Goal: Navigation & Orientation: Find specific page/section

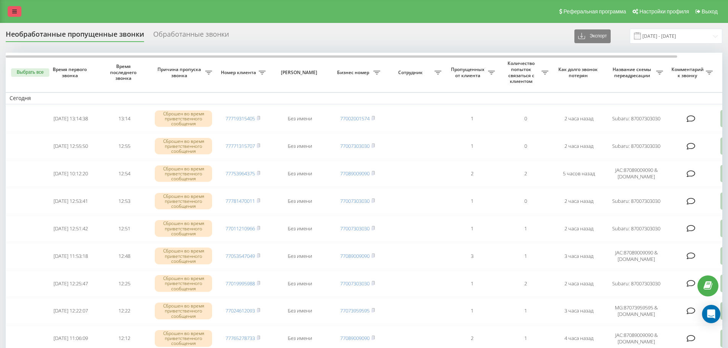
click at [13, 12] on icon at bounding box center [14, 11] width 5 height 5
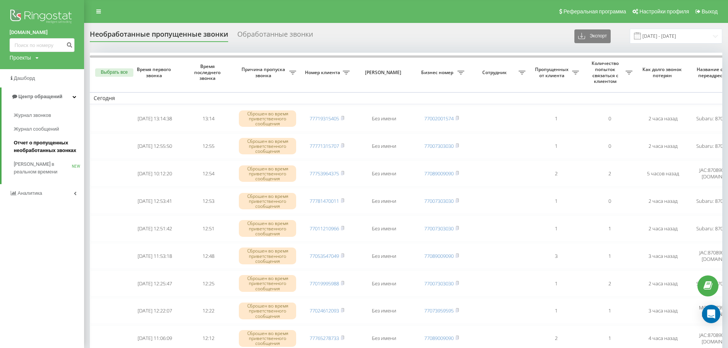
click at [46, 141] on span "Отчет о пропущенных необработанных звонках" at bounding box center [47, 146] width 67 height 15
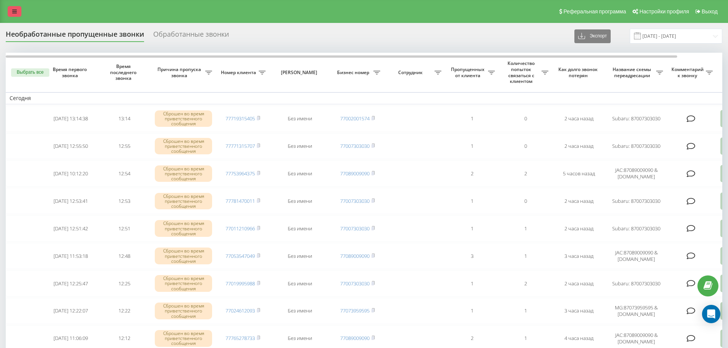
click at [11, 15] on link at bounding box center [15, 11] width 14 height 11
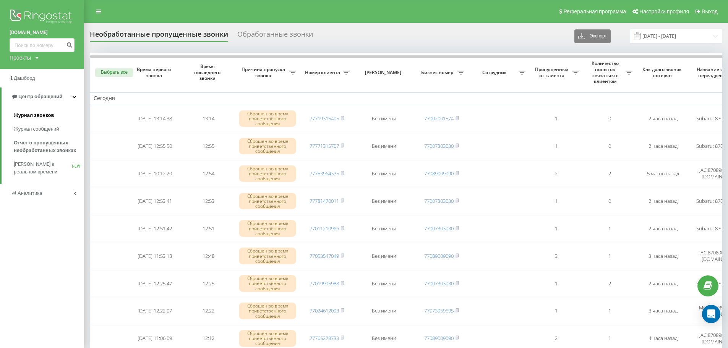
click at [49, 111] on link "Журнал звонков" at bounding box center [49, 116] width 70 height 14
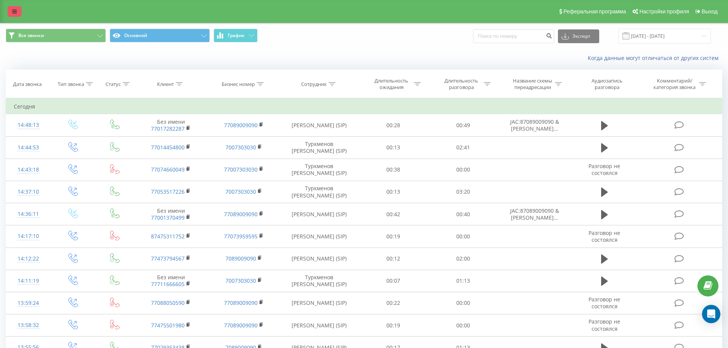
click at [16, 11] on icon at bounding box center [14, 11] width 5 height 5
